Goal: Information Seeking & Learning: Learn about a topic

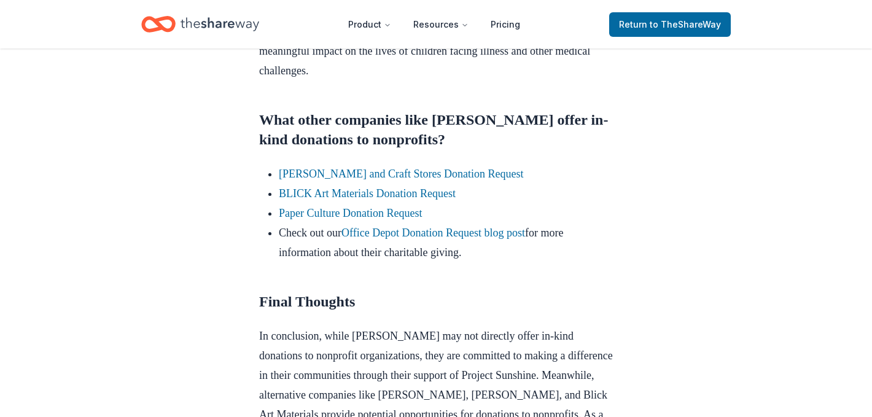
scroll to position [907, 0]
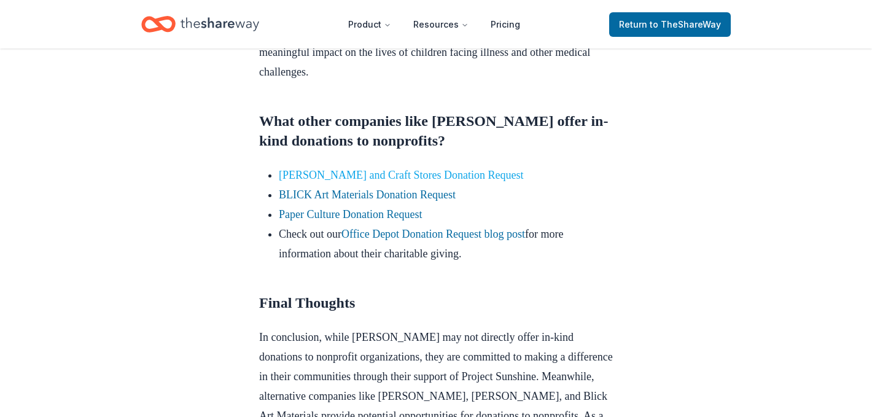
click at [423, 181] on link "[PERSON_NAME] and Craft Stores Donation Request" at bounding box center [401, 175] width 245 height 12
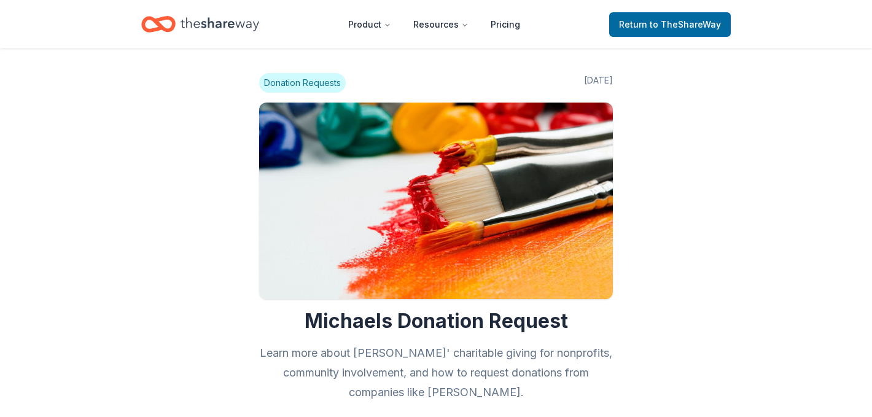
scroll to position [903, 0]
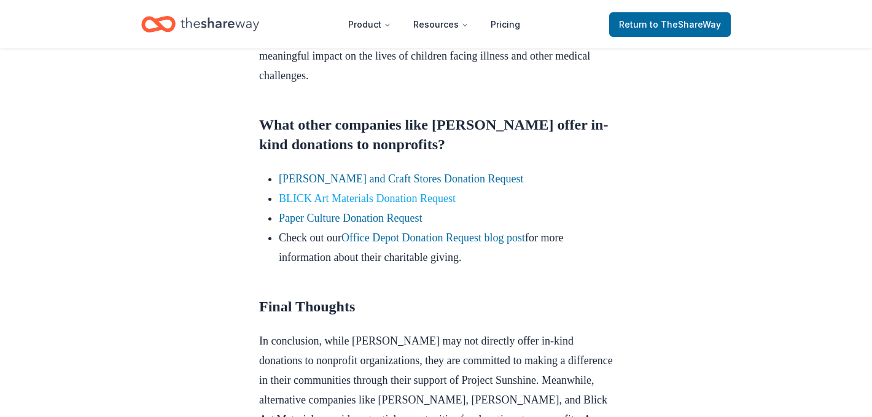
click at [368, 205] on link "BLICK Art Materials Donation Request" at bounding box center [367, 198] width 177 height 12
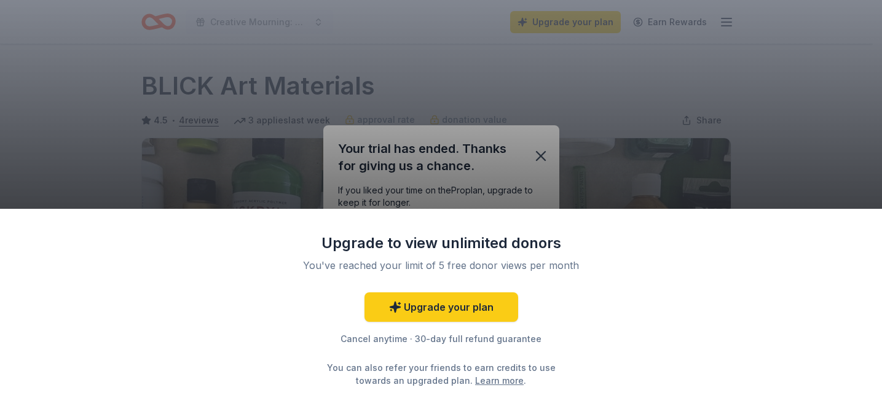
click at [533, 152] on div "Upgrade to view unlimited donors You've reached your limit of 5 free donor view…" at bounding box center [441, 208] width 882 height 417
